Goal: Information Seeking & Learning: Learn about a topic

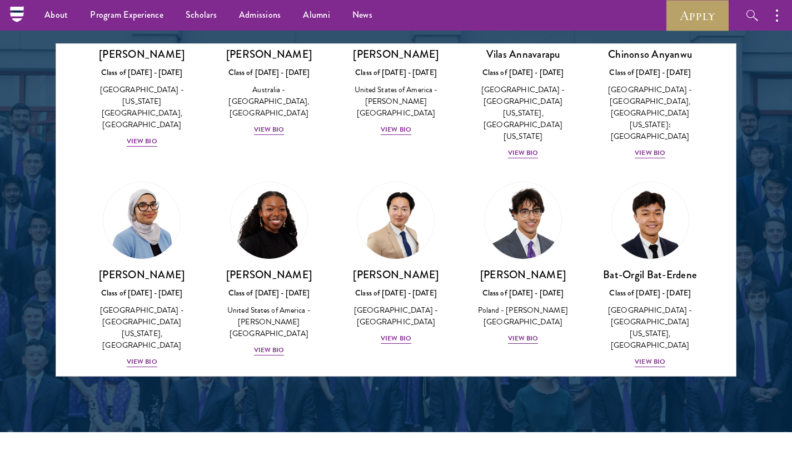
scroll to position [548, 0]
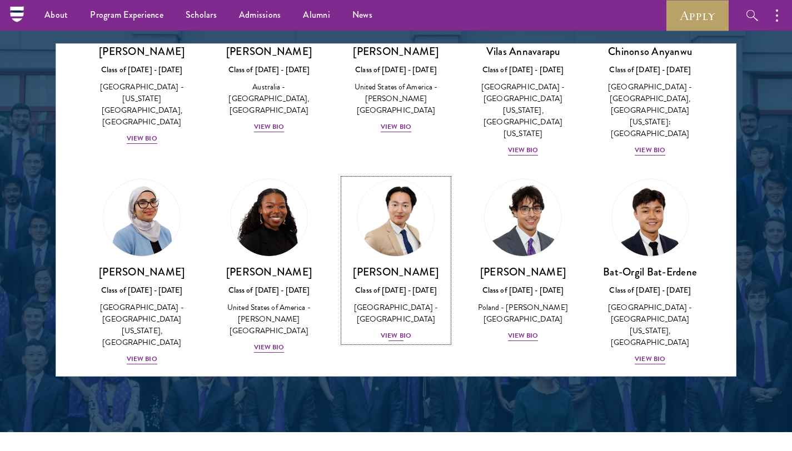
click at [392, 330] on div "View Bio" at bounding box center [395, 335] width 31 height 11
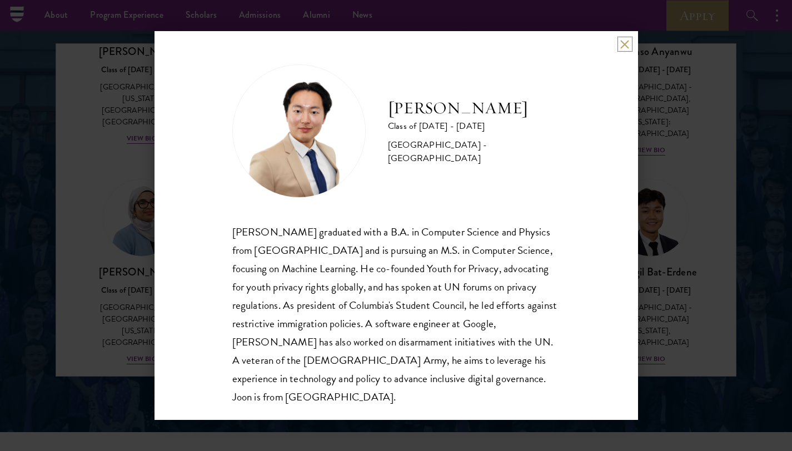
click at [623, 44] on button at bounding box center [624, 43] width 9 height 9
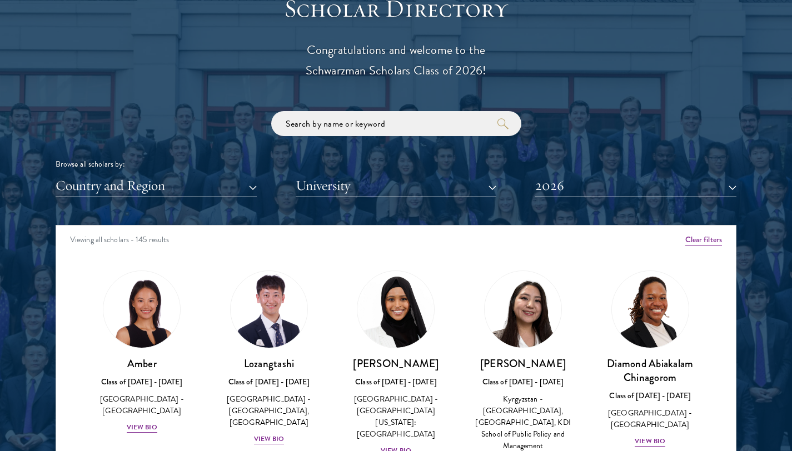
scroll to position [81, 0]
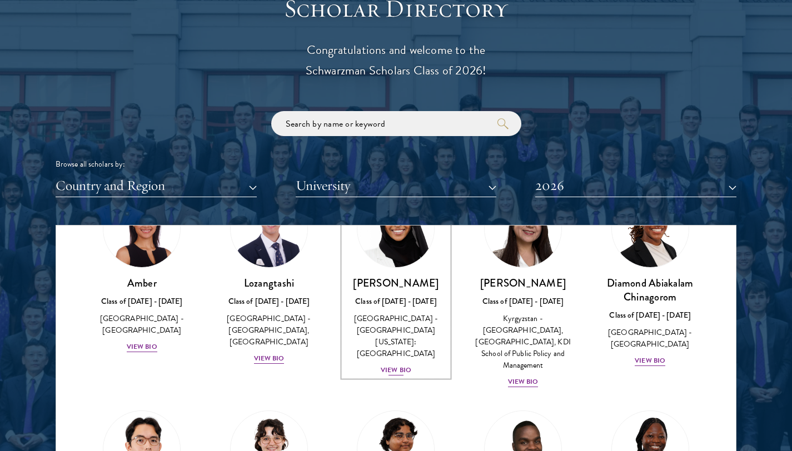
click at [387, 365] on div "View Bio" at bounding box center [395, 370] width 31 height 11
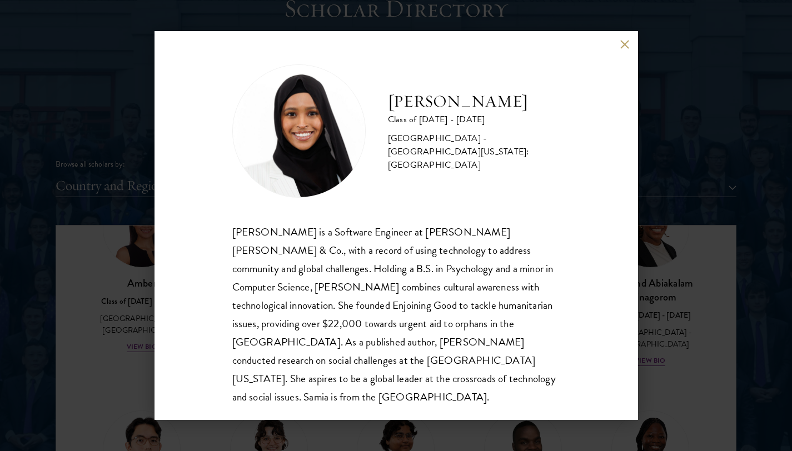
click at [621, 49] on div "[PERSON_NAME] Class of [DATE] - [DATE] [GEOGRAPHIC_DATA] - [GEOGRAPHIC_DATA][US…" at bounding box center [395, 225] width 483 height 389
click at [627, 37] on div "[PERSON_NAME] Class of [DATE] - [DATE] [GEOGRAPHIC_DATA] - [GEOGRAPHIC_DATA][US…" at bounding box center [395, 225] width 483 height 389
click at [627, 39] on button at bounding box center [624, 43] width 9 height 9
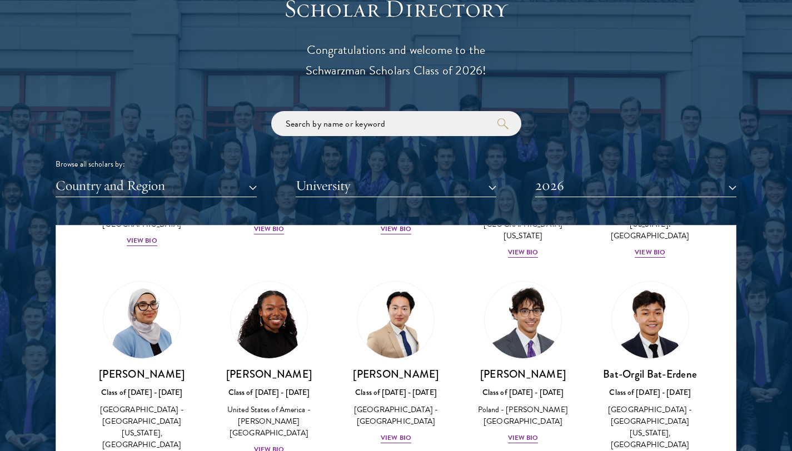
scroll to position [628, 0]
click at [387, 432] on div "View Bio" at bounding box center [395, 437] width 31 height 11
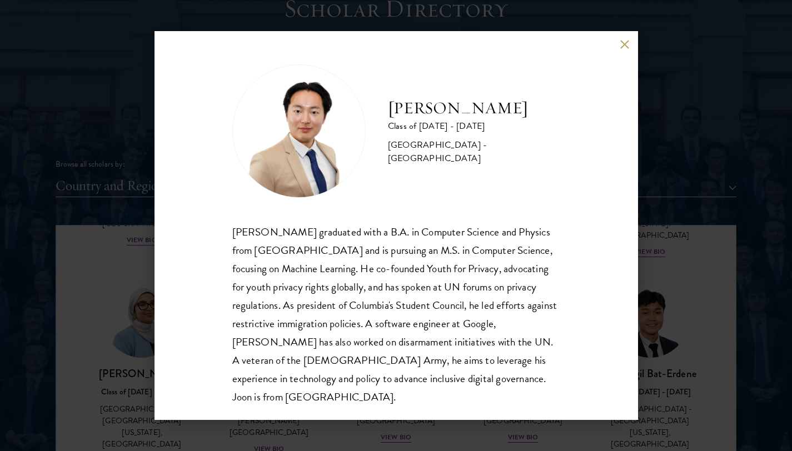
scroll to position [19, 0]
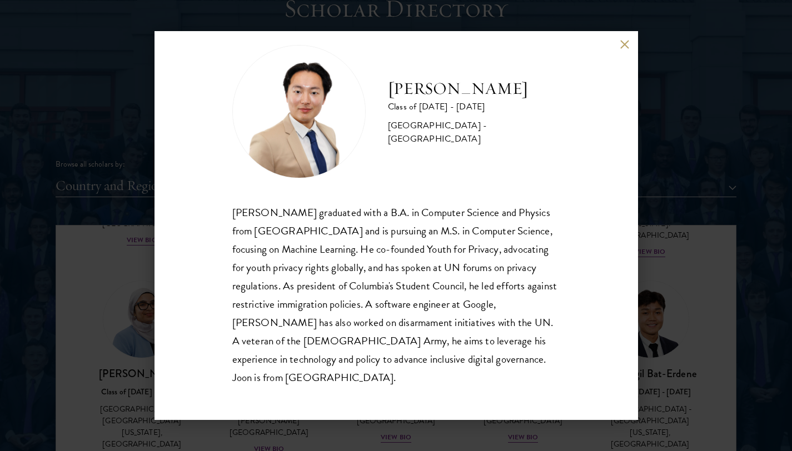
click at [618, 45] on div "[PERSON_NAME] Class of [DATE] - [DATE] [GEOGRAPHIC_DATA] - [GEOGRAPHIC_DATA] [P…" at bounding box center [395, 225] width 483 height 389
click at [625, 43] on button at bounding box center [624, 43] width 9 height 9
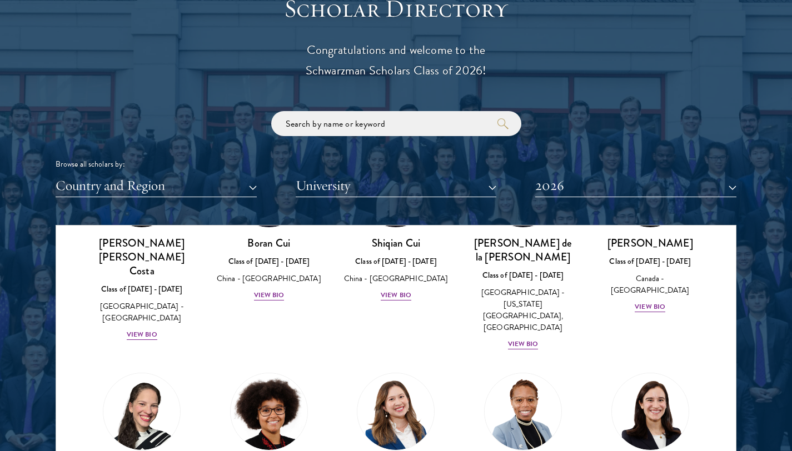
scroll to position [1394, 0]
